Goal: Find specific page/section: Find specific page/section

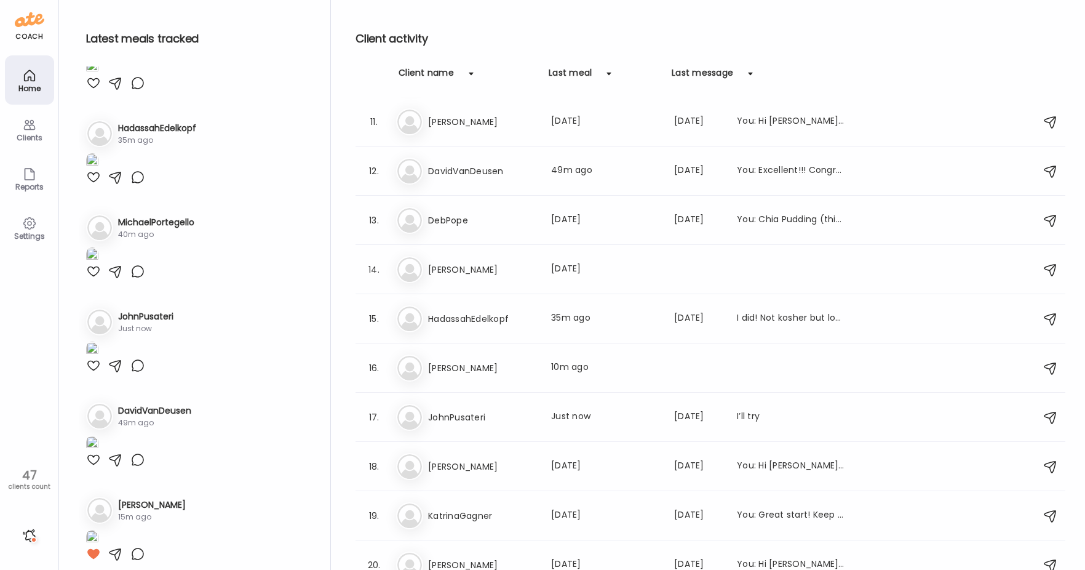
scroll to position [554, 0]
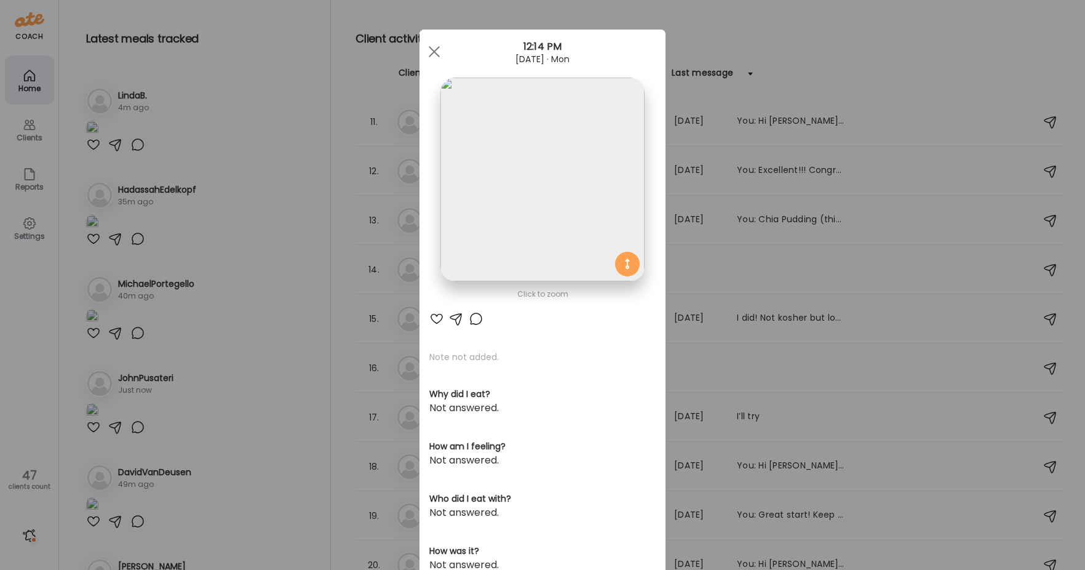
click at [240, 359] on div "Ate Coach Dashboard Wahoo! It’s official Take a moment to set up your Coach Pro…" at bounding box center [542, 285] width 1085 height 570
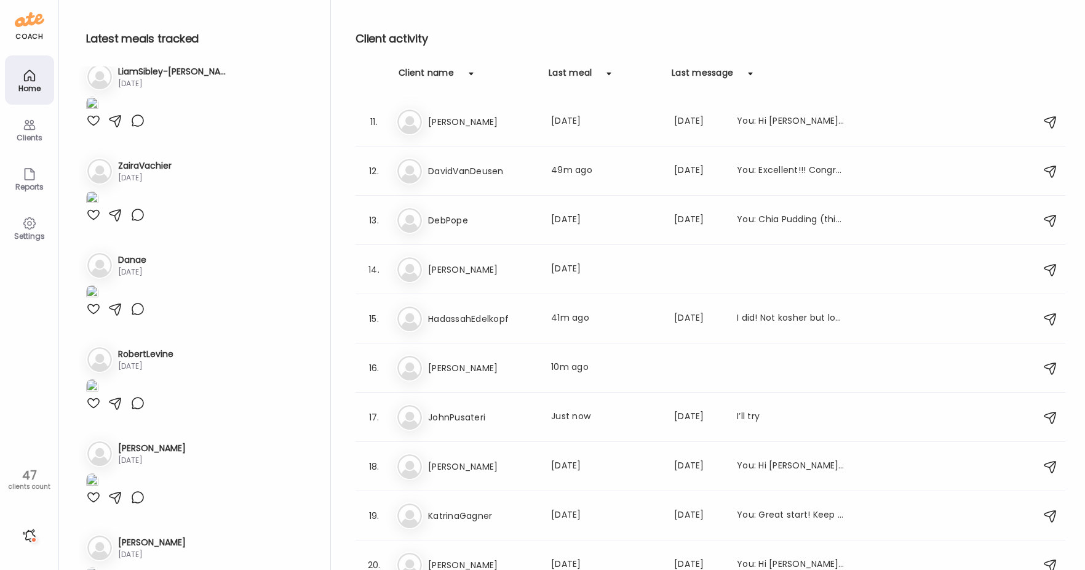
scroll to position [2346, 0]
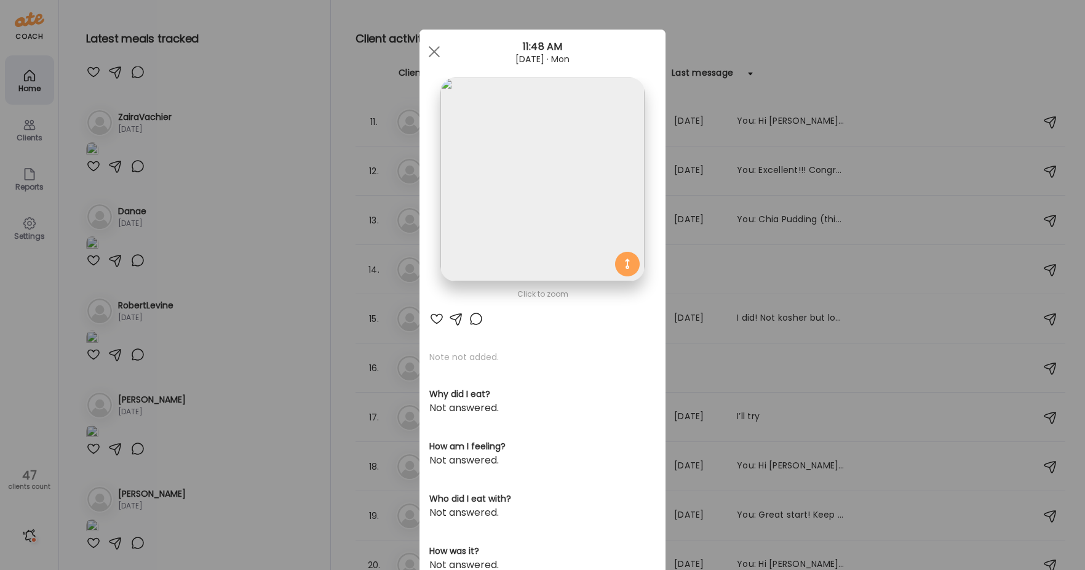
click at [593, 198] on img at bounding box center [543, 180] width 204 height 204
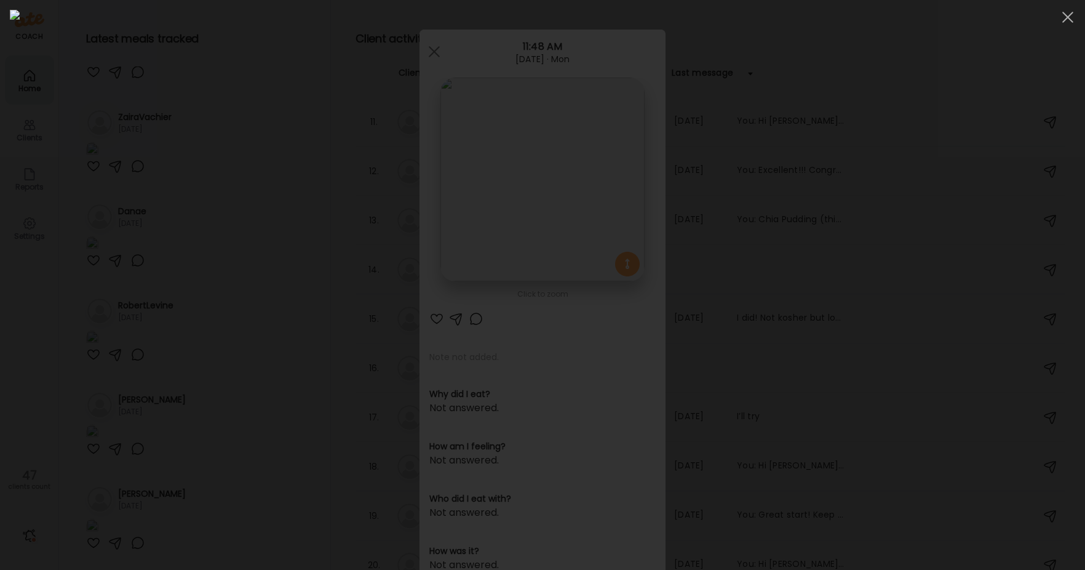
click at [154, 297] on div at bounding box center [543, 285] width 1066 height 550
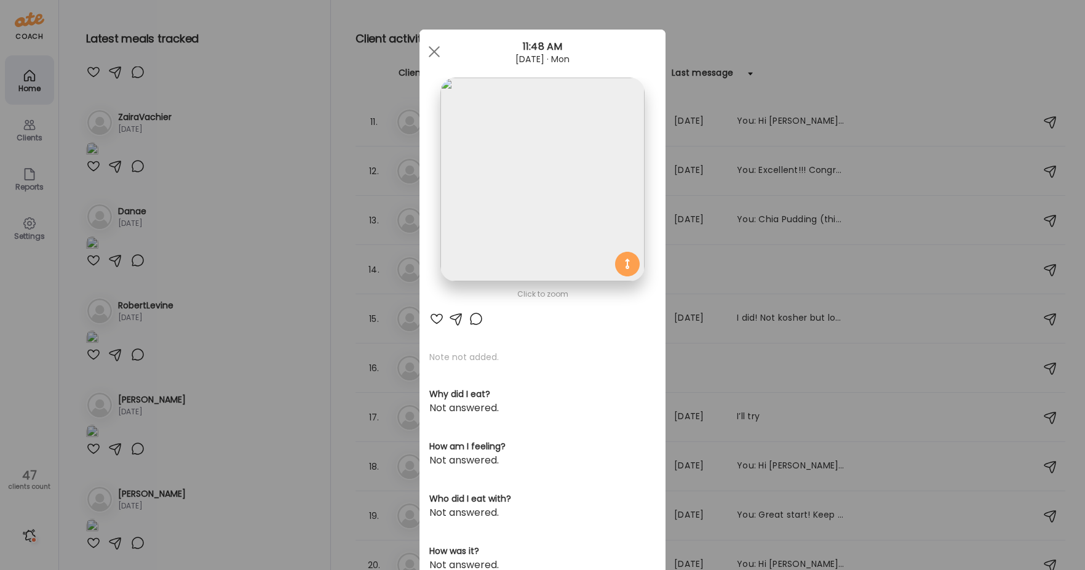
click at [435, 321] on div at bounding box center [437, 318] width 15 height 15
click at [284, 349] on div "Ate Coach Dashboard Wahoo! It’s official Take a moment to set up your Coach Pro…" at bounding box center [542, 285] width 1085 height 570
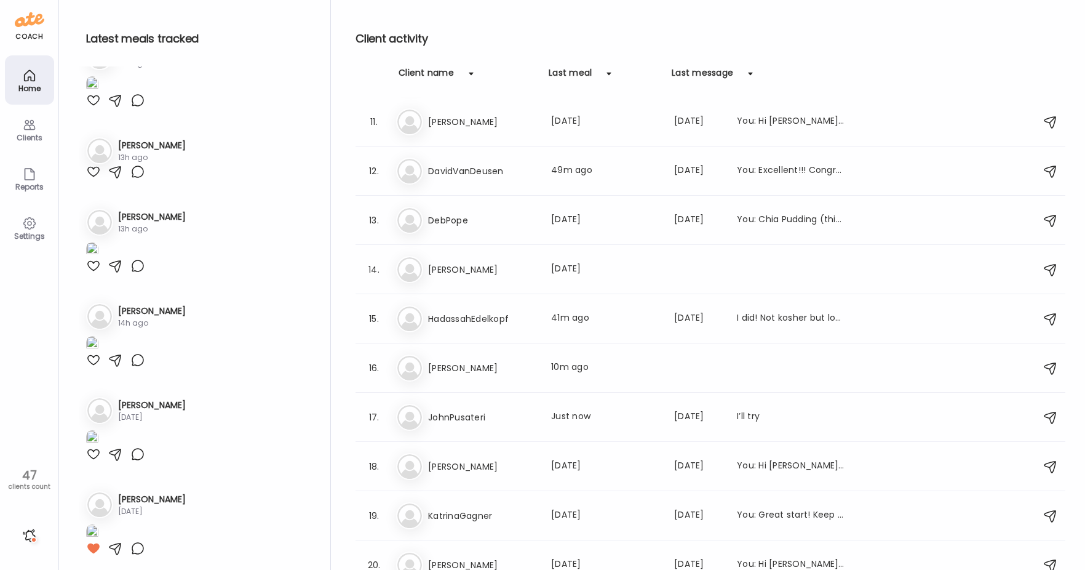
scroll to position [1669, 0]
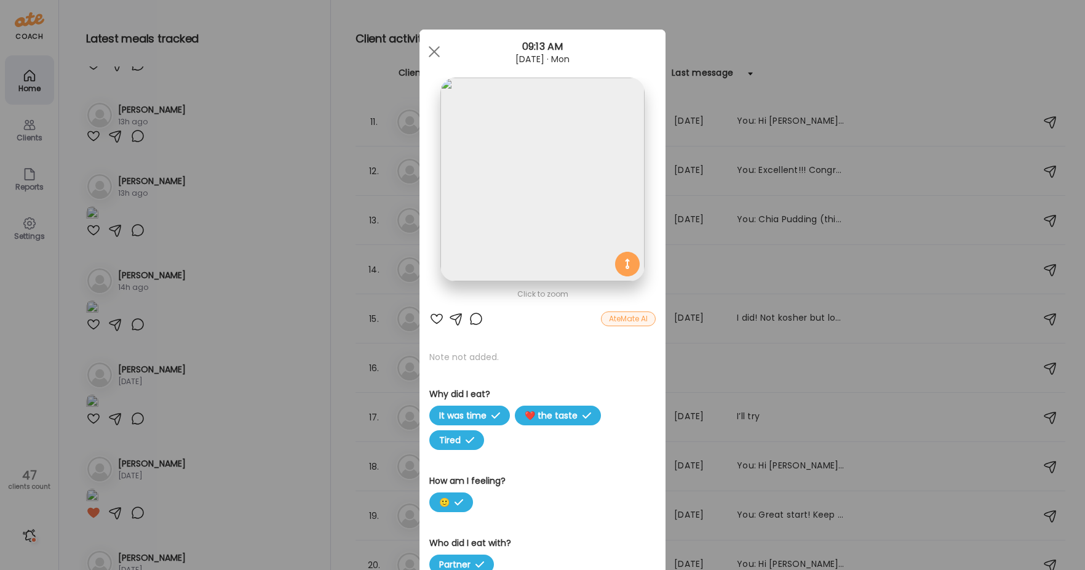
click at [588, 180] on img at bounding box center [543, 180] width 204 height 204
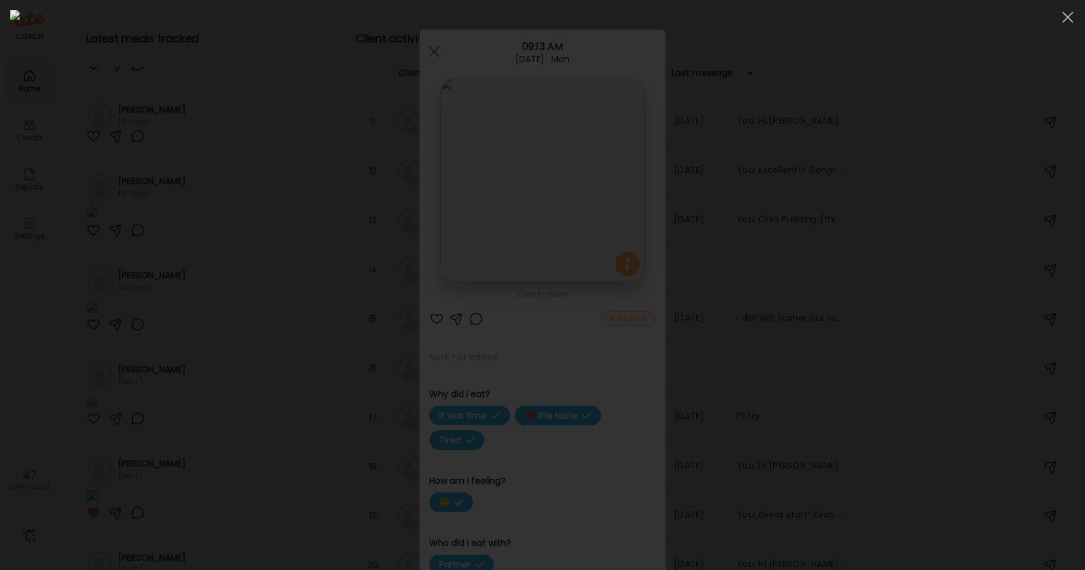
click at [205, 194] on div at bounding box center [543, 285] width 1066 height 550
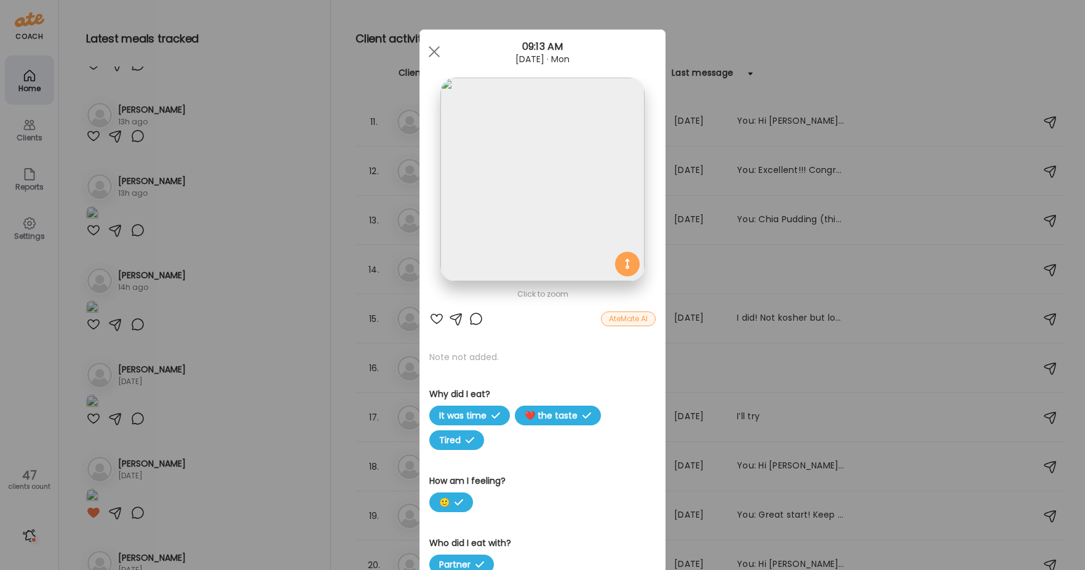
click at [230, 154] on div "Ate Coach Dashboard Wahoo! It’s official Take a moment to set up your Coach Pro…" at bounding box center [542, 285] width 1085 height 570
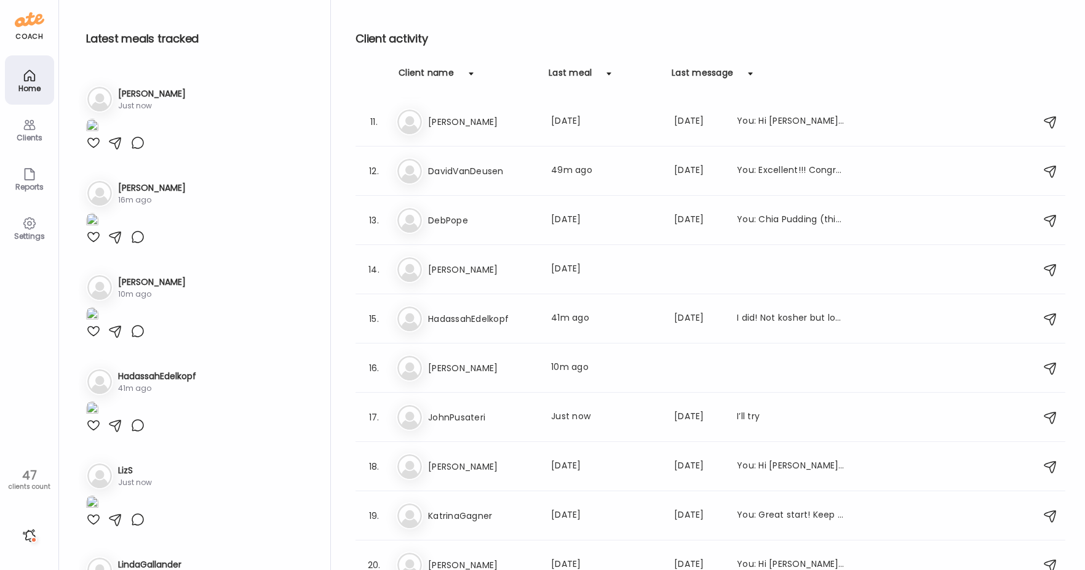
scroll to position [0, 0]
